Goal: Book appointment/travel/reservation

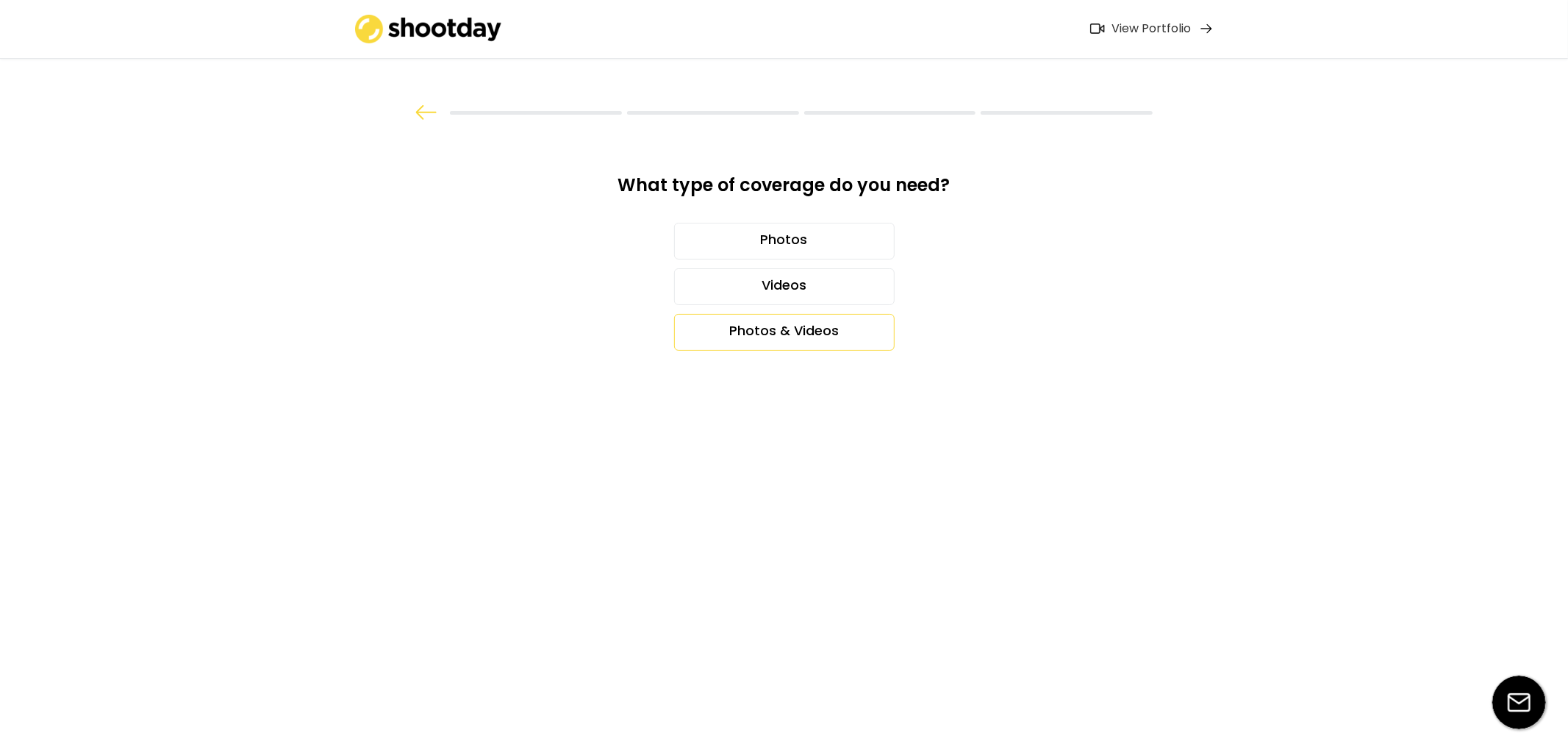
click at [779, 342] on div "Photos & Videos" at bounding box center [784, 333] width 221 height 37
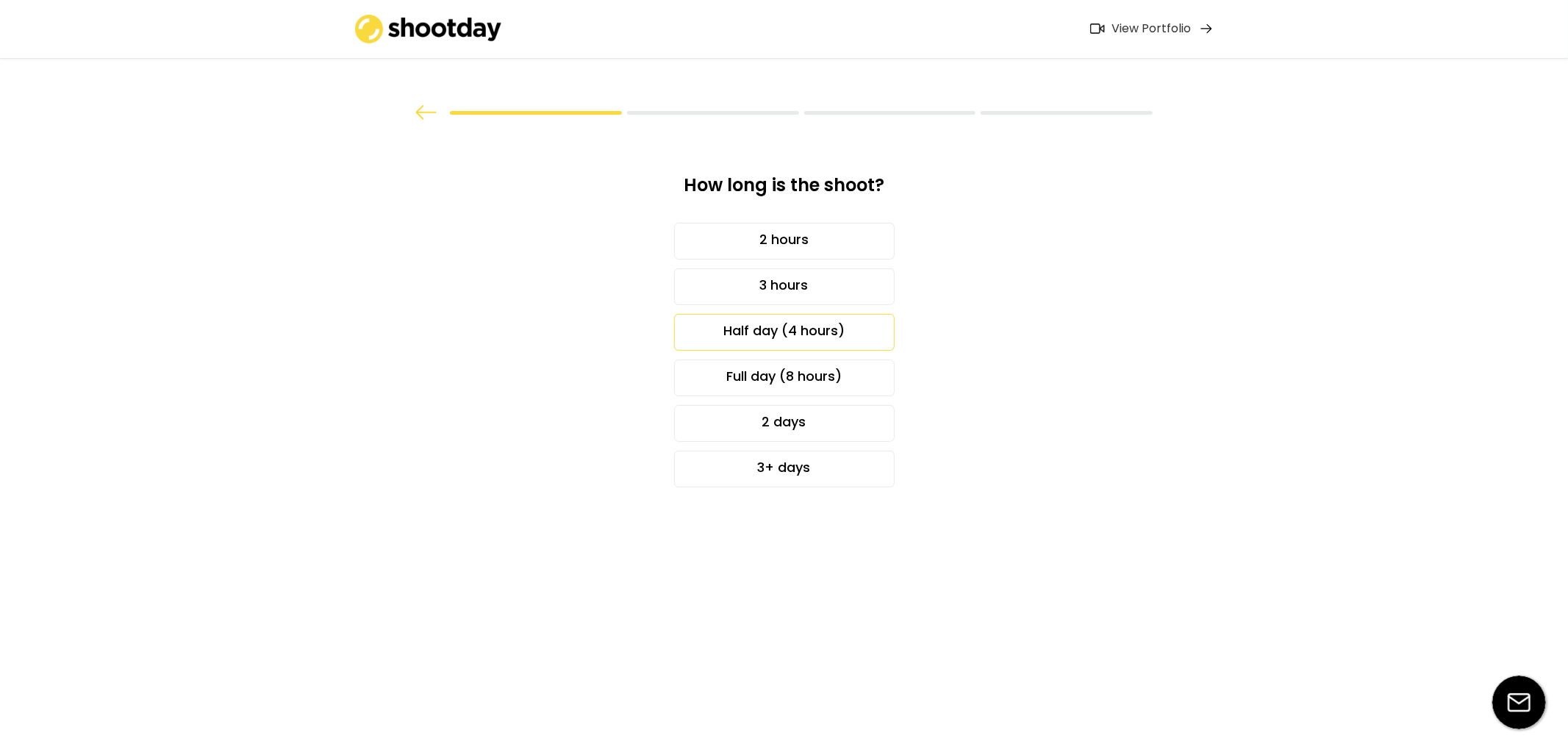
click at [782, 342] on div "Half day (4 hours)" at bounding box center [784, 333] width 221 height 37
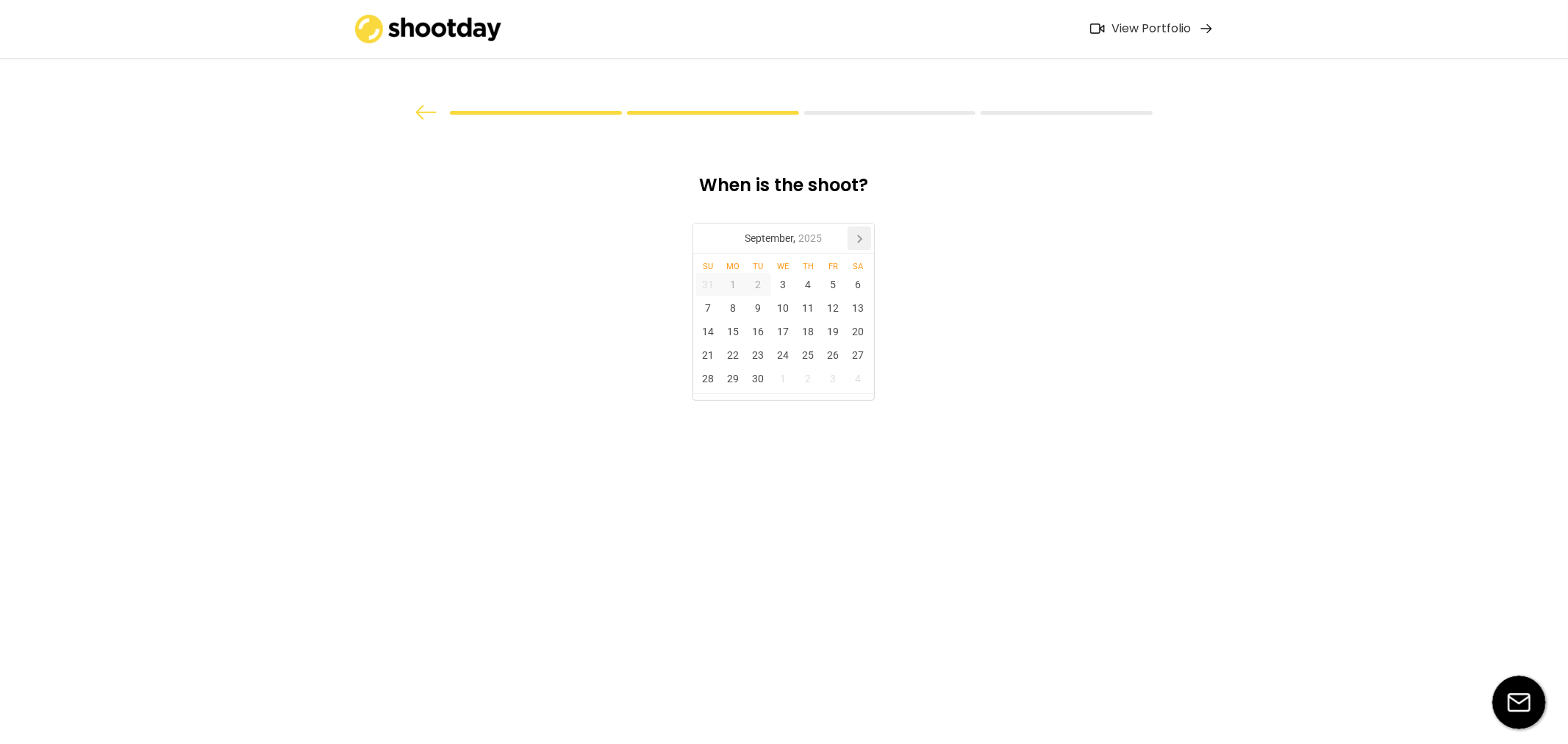
click at [854, 232] on icon at bounding box center [858, 237] width 23 height 23
click at [854, 233] on icon at bounding box center [858, 237] width 23 height 23
click at [848, 287] on div "6" at bounding box center [858, 284] width 25 height 23
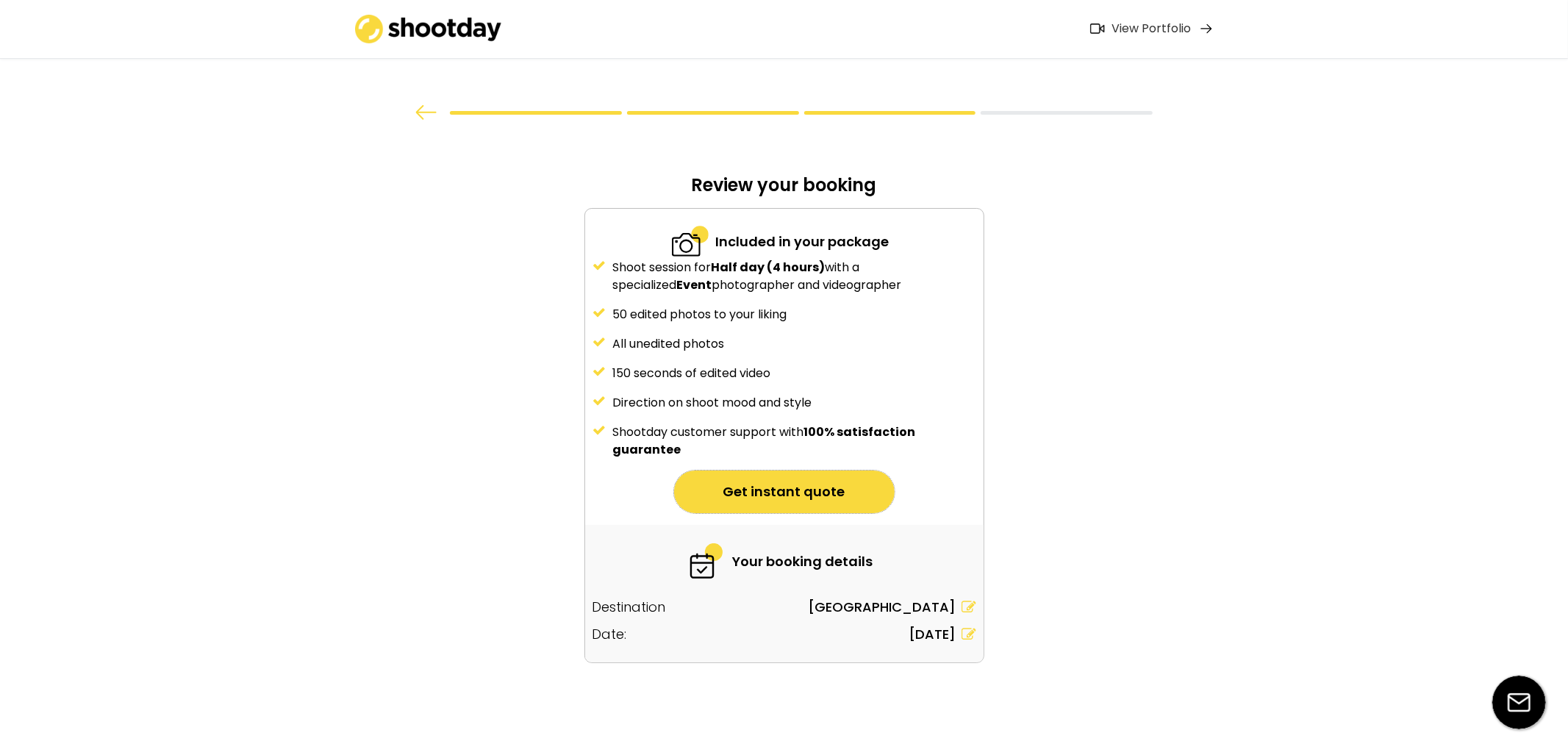
click at [705, 498] on button "Get instant quote" at bounding box center [784, 492] width 221 height 43
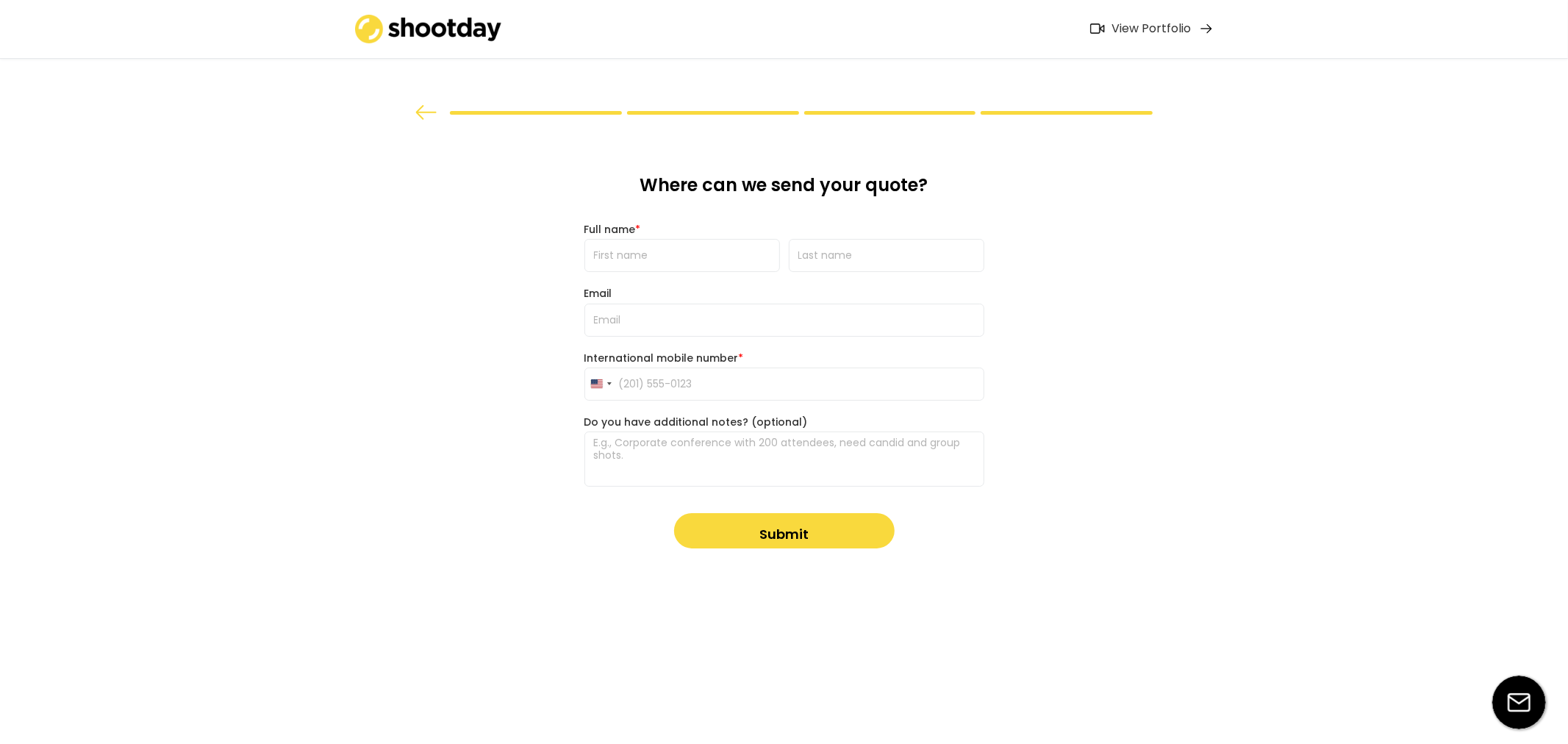
click at [659, 226] on div "Full name *" at bounding box center [784, 229] width 399 height 13
click at [669, 246] on input "input" at bounding box center [682, 256] width 196 height 33
type input "mikayla"
click at [797, 256] on input "input" at bounding box center [886, 256] width 196 height 33
type input "mikayla"
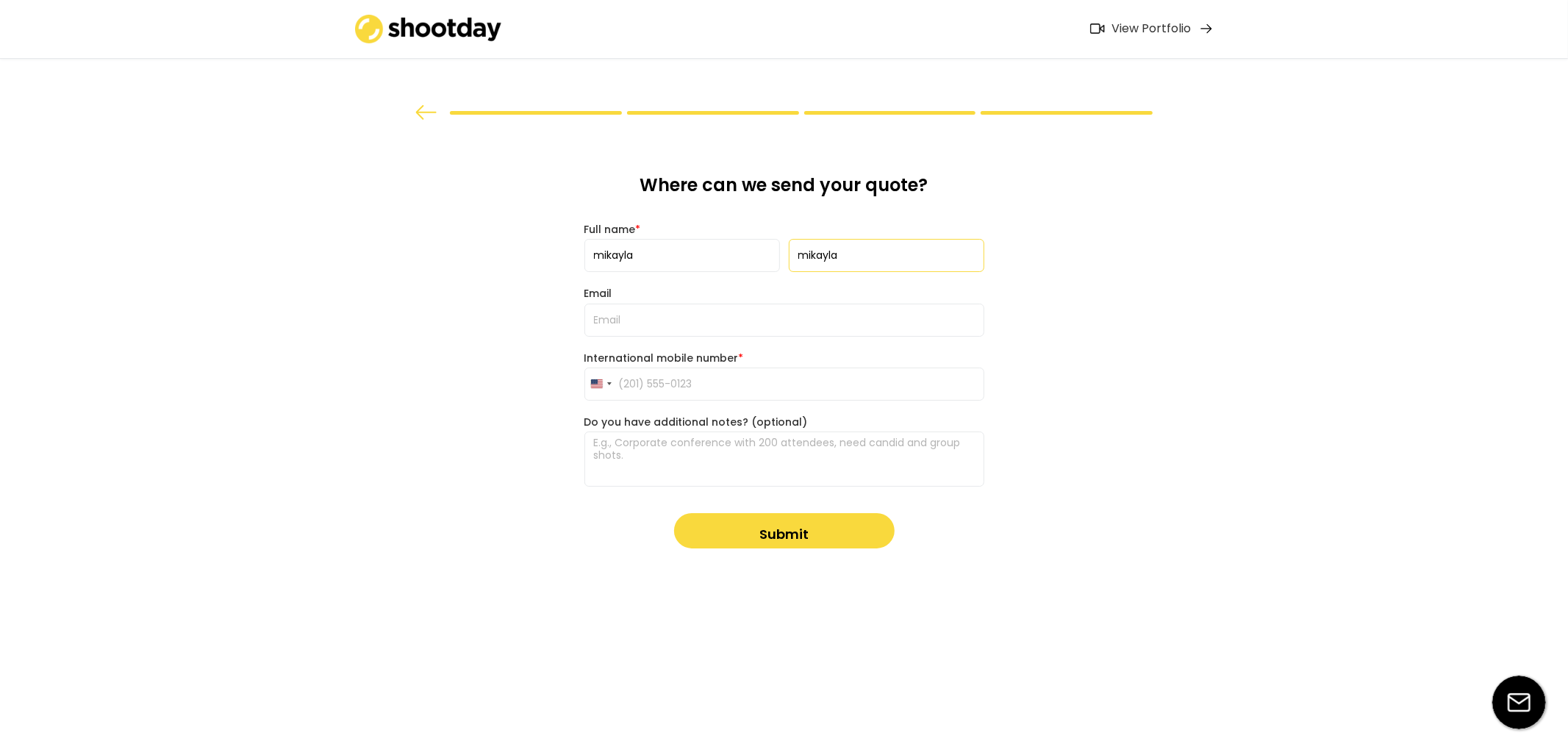
type input "[PHONE_NUMBER]"
click at [849, 314] on input "email" at bounding box center [784, 321] width 399 height 33
